Goal: Find specific page/section: Find specific page/section

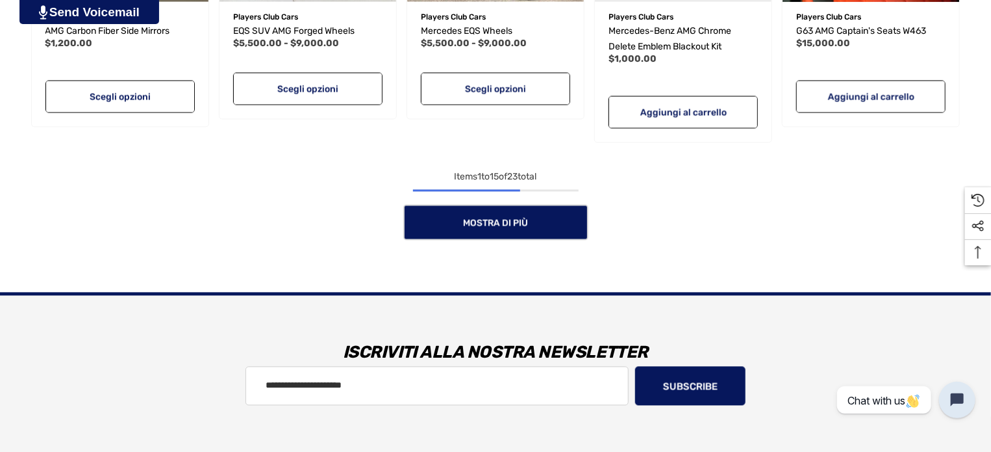
scroll to position [1299, 0]
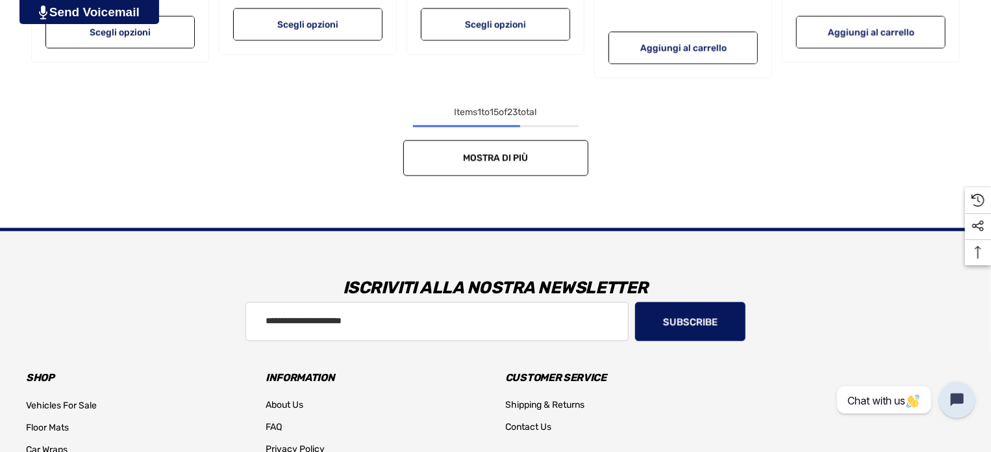
click at [504, 158] on span "Mostra di più" at bounding box center [495, 157] width 65 height 11
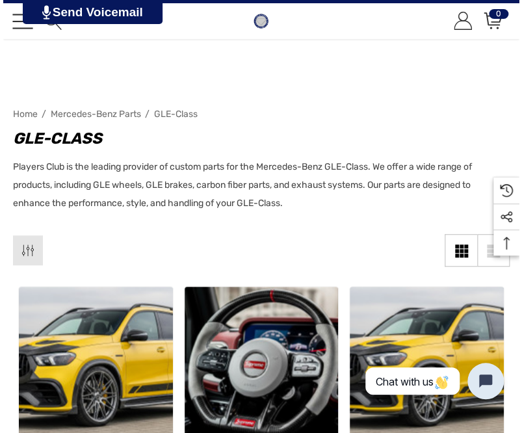
scroll to position [0, 0]
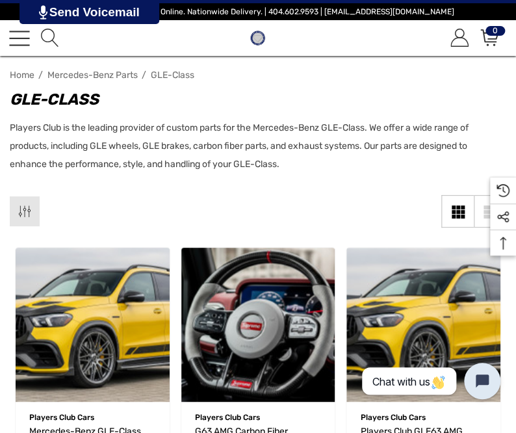
click at [18, 36] on link "Toggle menu" at bounding box center [19, 38] width 21 height 21
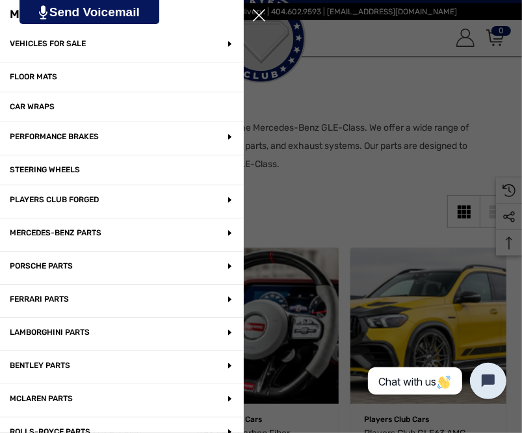
click at [216, 233] on p "Mercedes-Benz Parts" at bounding box center [122, 234] width 244 height 32
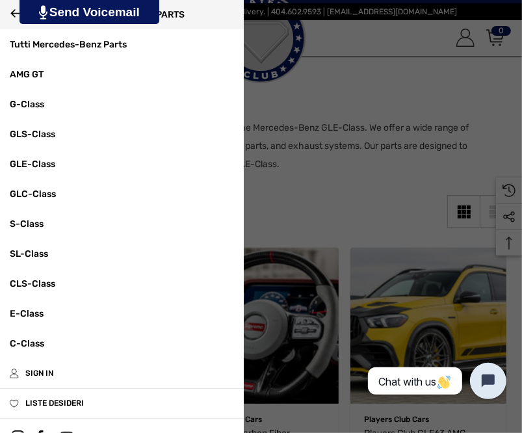
click at [40, 163] on link "GLE-Class" at bounding box center [122, 164] width 244 height 30
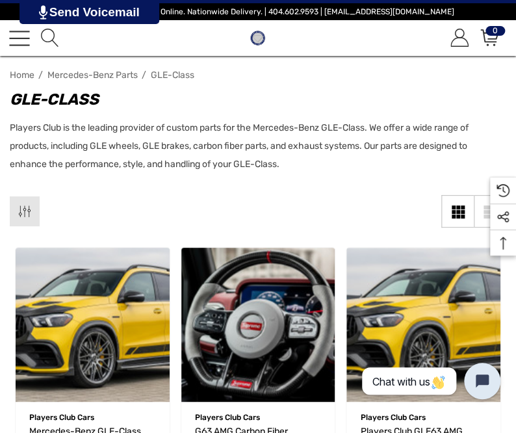
click at [18, 37] on span "Toggle menu" at bounding box center [19, 37] width 21 height 1
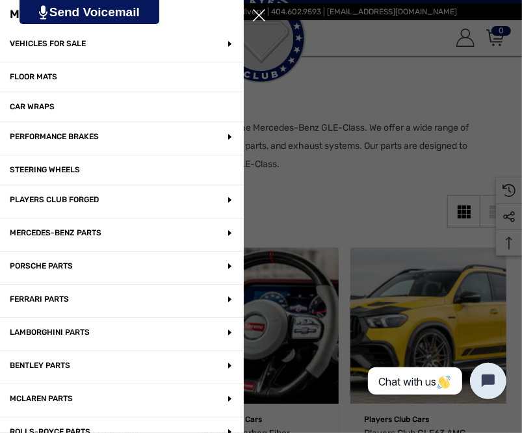
click at [58, 231] on p "Mercedes-Benz Parts" at bounding box center [122, 234] width 244 height 32
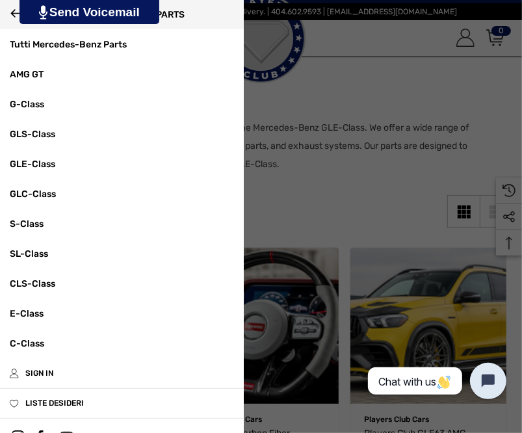
click at [34, 192] on link "GLC-Class" at bounding box center [122, 194] width 244 height 30
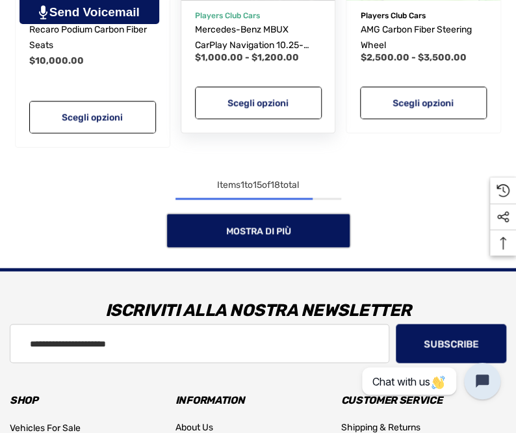
scroll to position [1624, 0]
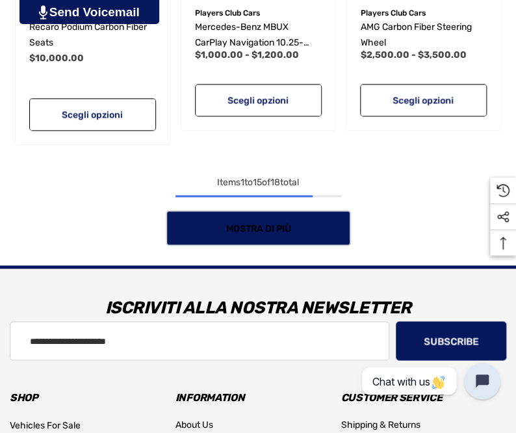
click at [266, 224] on span "Mostra di più" at bounding box center [257, 228] width 65 height 11
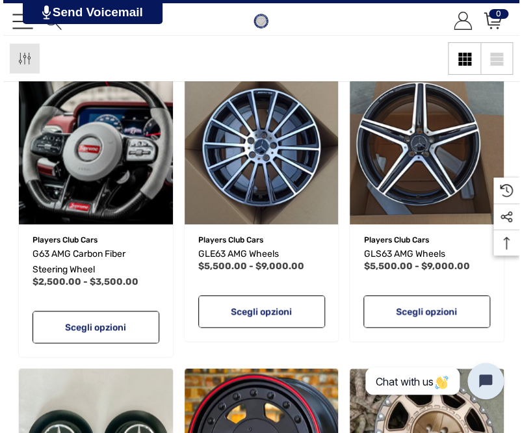
scroll to position [0, 0]
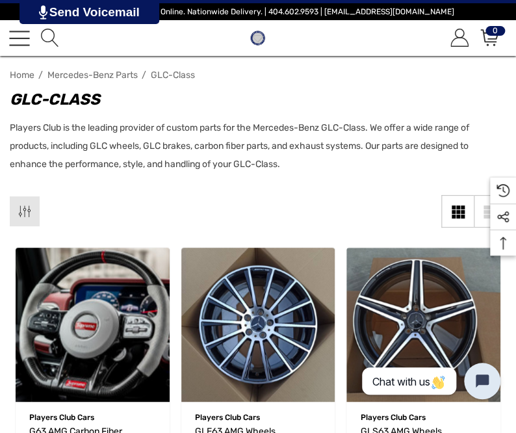
click at [18, 34] on link "Toggle menu" at bounding box center [19, 38] width 21 height 21
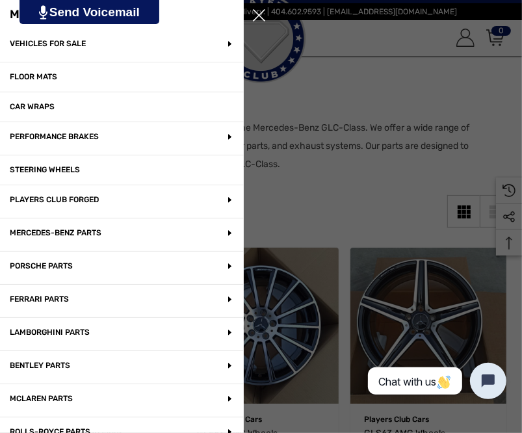
click at [89, 230] on p "Mercedes-Benz Parts" at bounding box center [122, 234] width 244 height 32
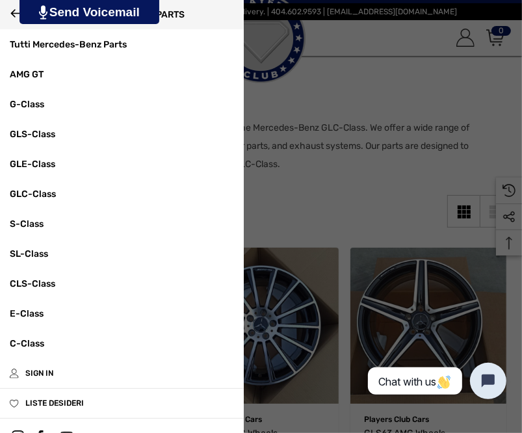
click at [38, 133] on link "GLS-Class" at bounding box center [122, 135] width 244 height 30
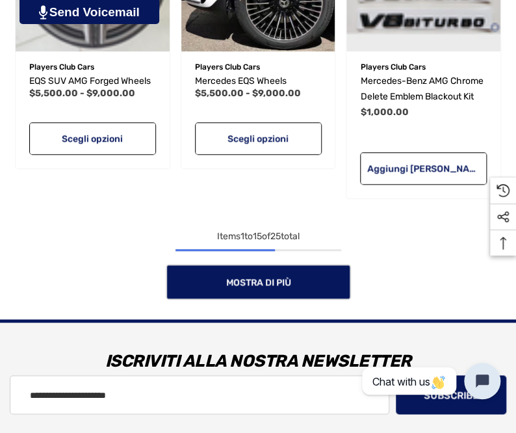
scroll to position [1559, 0]
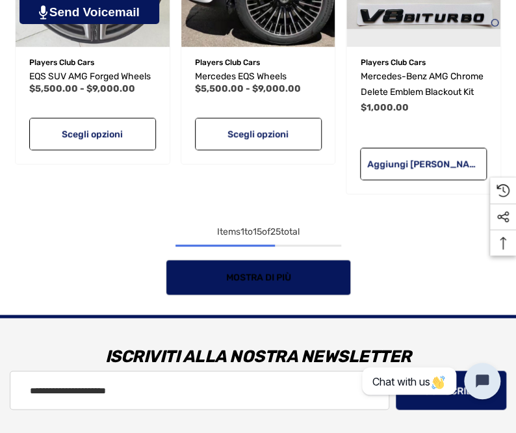
click at [268, 279] on span "Mostra di più" at bounding box center [257, 277] width 65 height 11
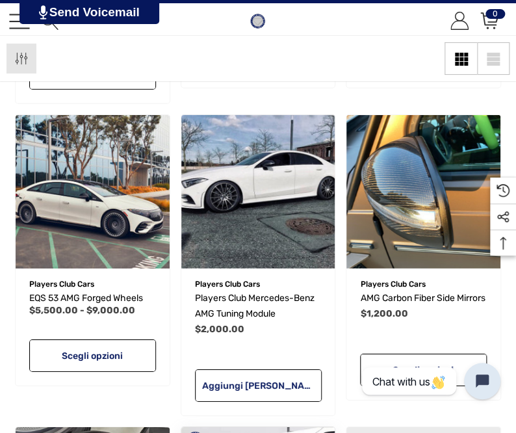
scroll to position [520, 0]
